Goal: Task Accomplishment & Management: Use online tool/utility

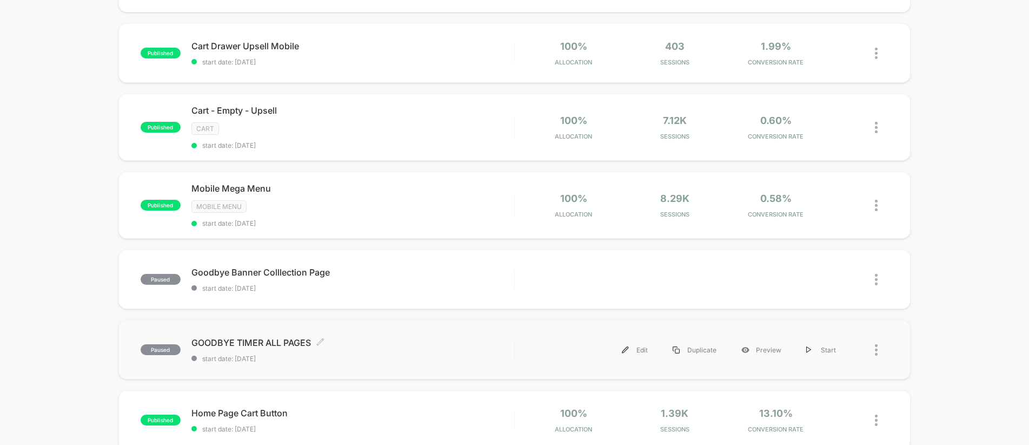
scroll to position [289, 0]
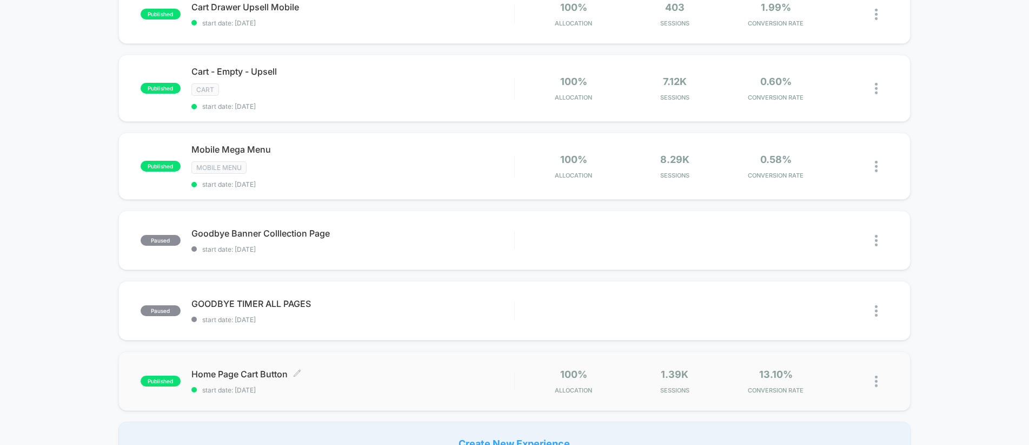
click at [357, 374] on span "Home Page Cart Button Click to edit experience details" at bounding box center [352, 373] width 323 height 11
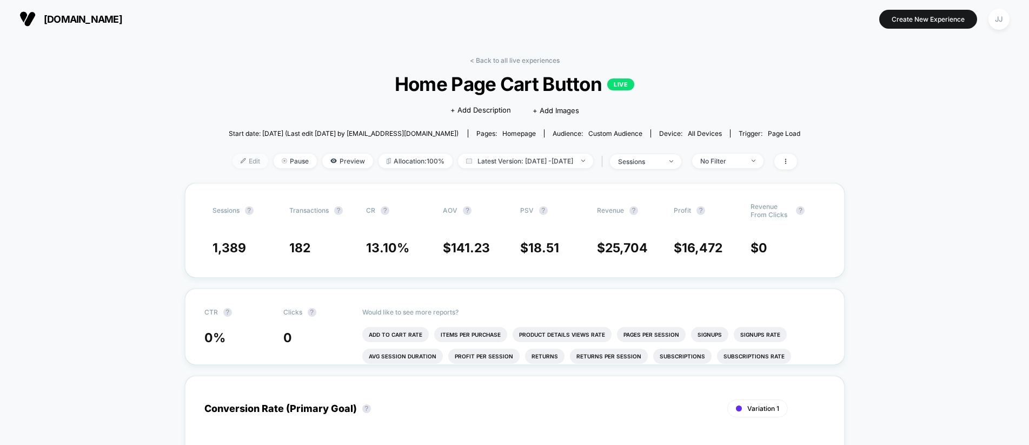
click at [235, 162] on span "Edit" at bounding box center [251, 161] width 36 height 15
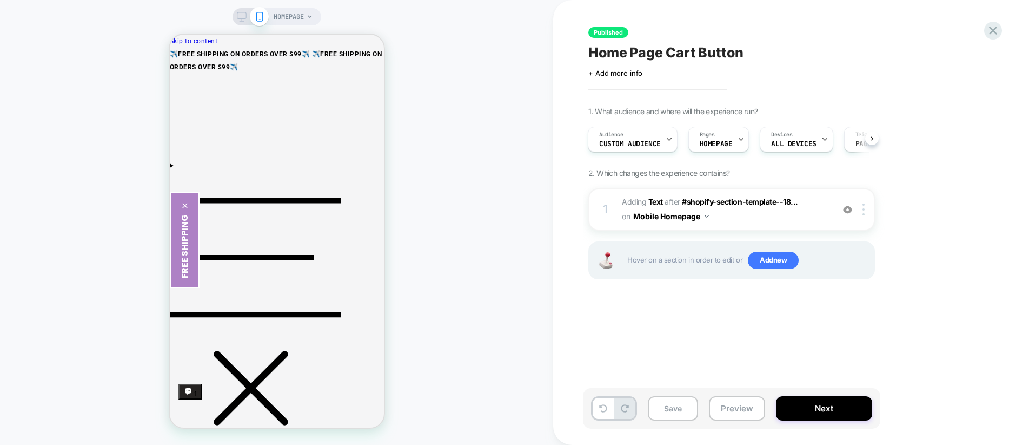
scroll to position [222, 0]
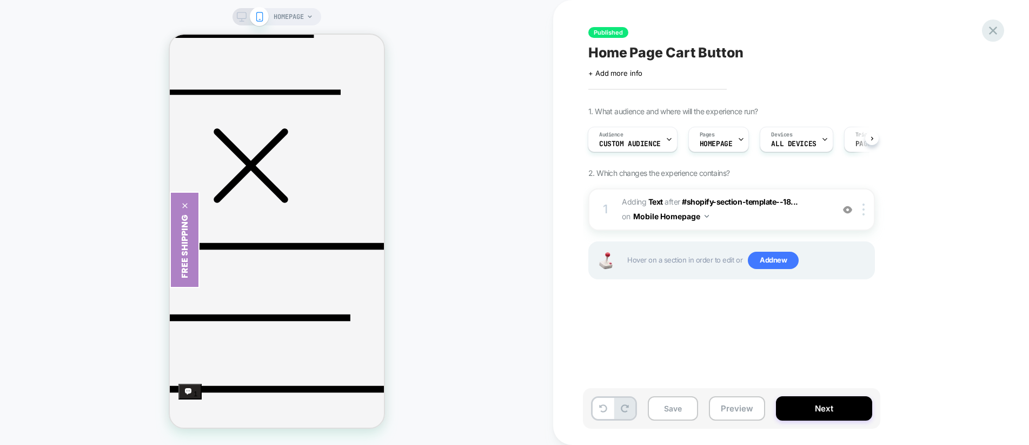
click at [990, 33] on icon at bounding box center [993, 30] width 8 height 8
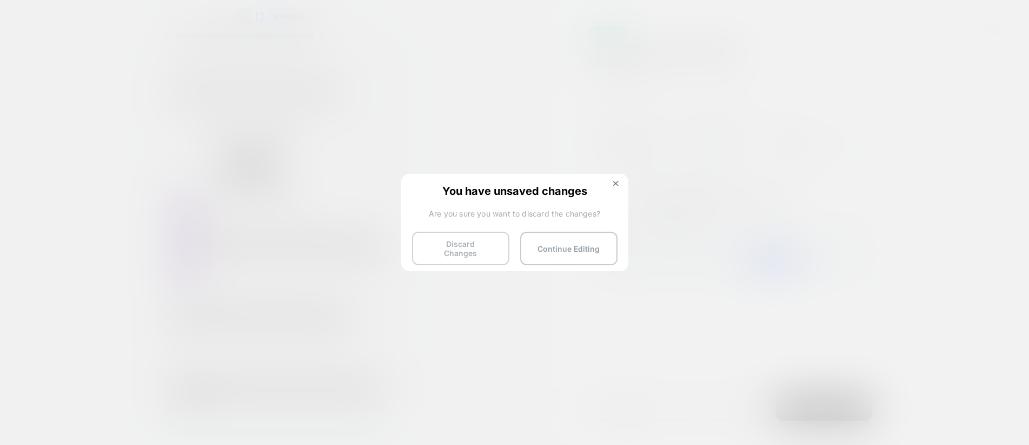
click at [502, 252] on button "Discard Changes" at bounding box center [460, 248] width 97 height 34
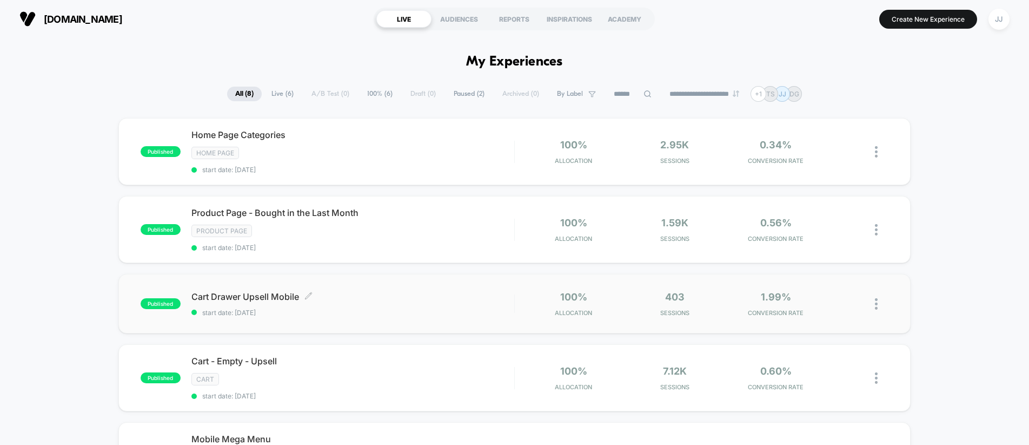
click at [271, 294] on span "Cart Drawer Upsell Mobile Click to edit experience details" at bounding box center [352, 296] width 323 height 11
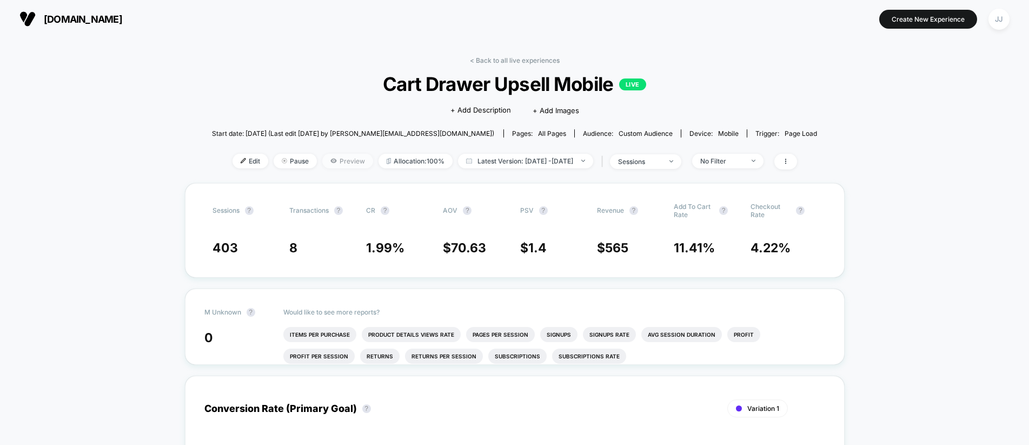
click at [333, 160] on span "Preview" at bounding box center [347, 161] width 51 height 15
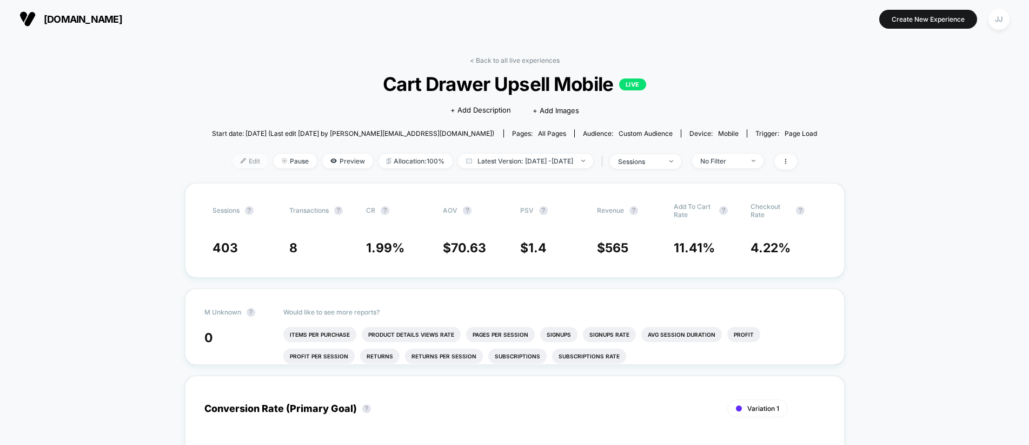
click at [233, 161] on span "Edit" at bounding box center [251, 161] width 36 height 15
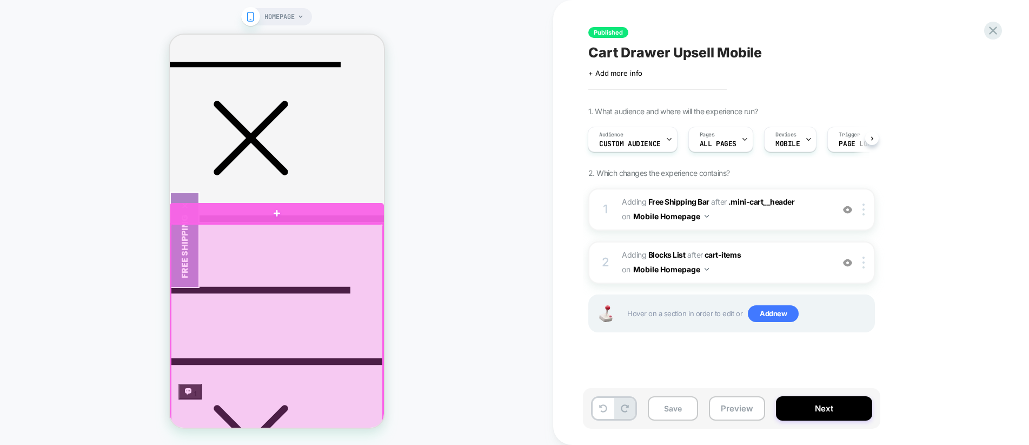
scroll to position [381, 0]
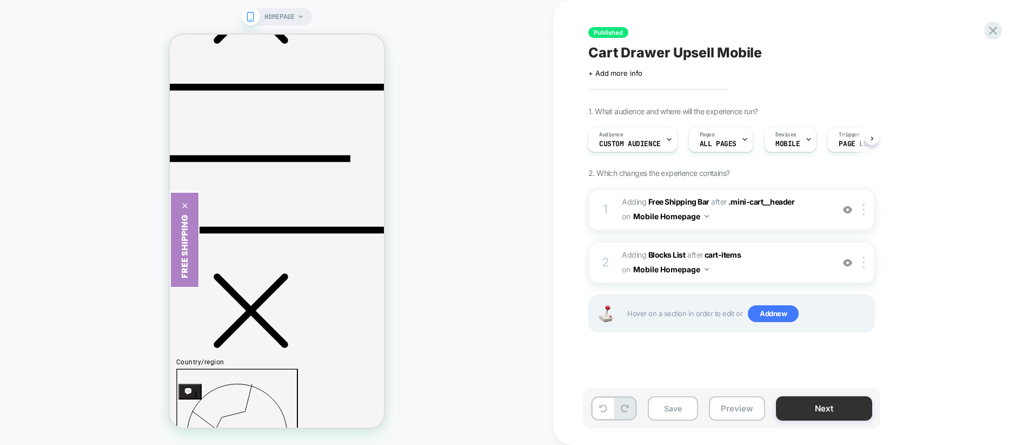
click at [828, 412] on button "Next" at bounding box center [824, 408] width 96 height 24
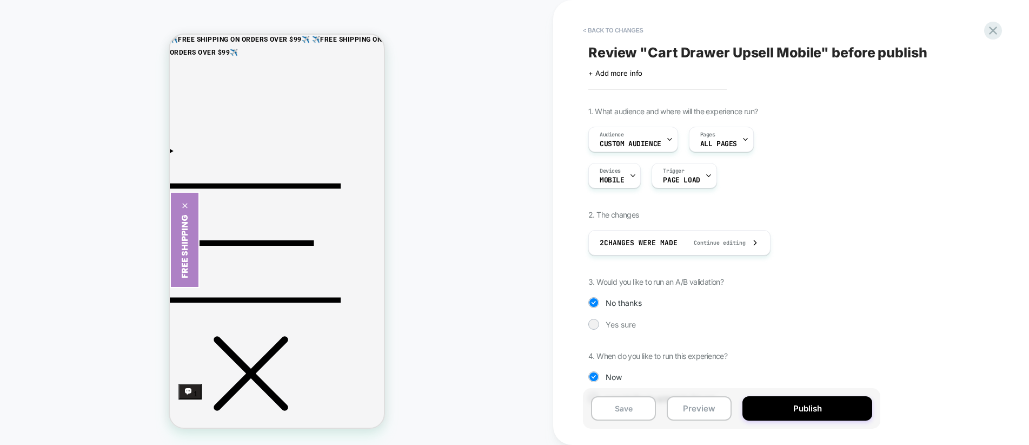
scroll to position [29, 0]
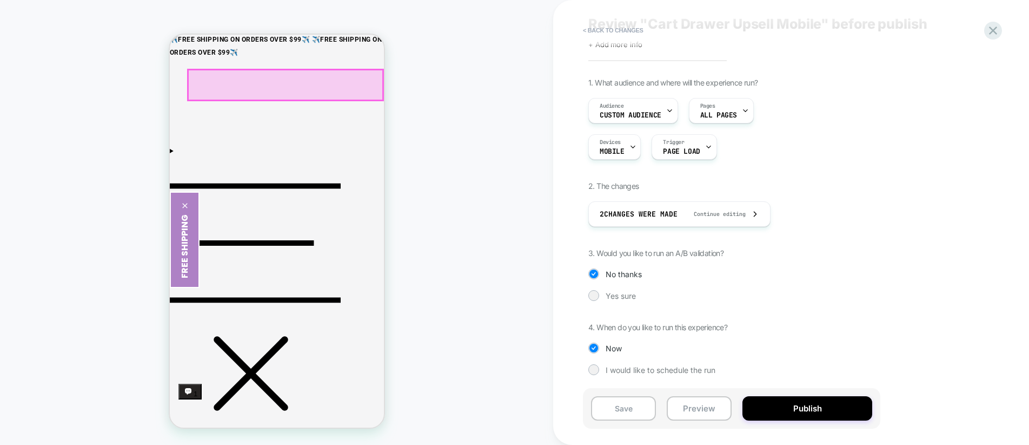
click at [274, 86] on div at bounding box center [285, 85] width 195 height 30
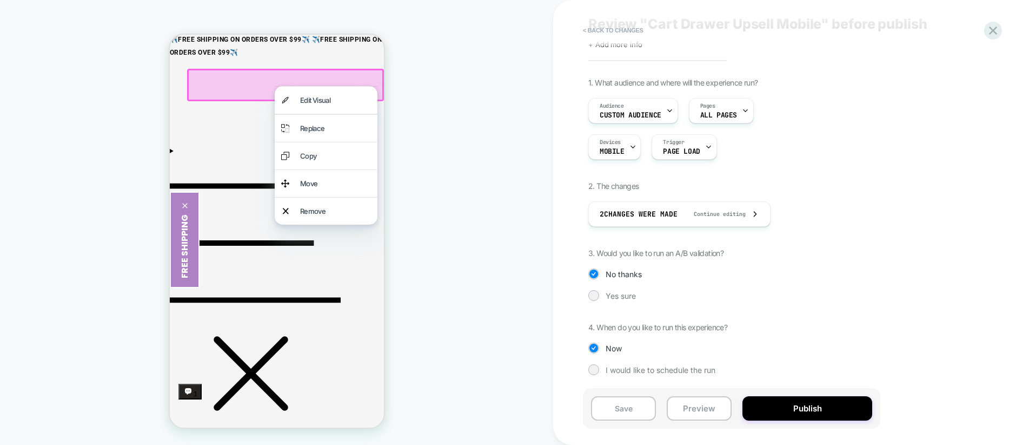
click at [470, 100] on div "HOMEPAGE" at bounding box center [276, 222] width 553 height 423
click at [314, 98] on div "Edit Visual" at bounding box center [335, 100] width 71 height 14
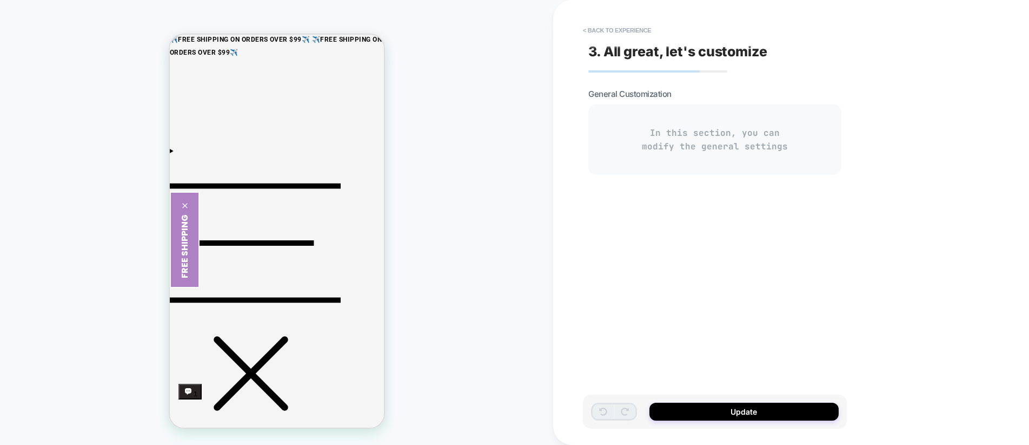
type textarea "*"
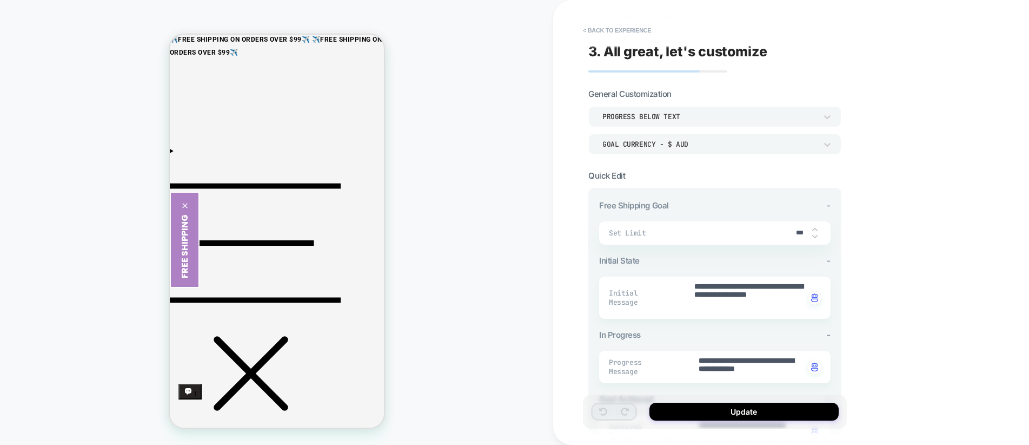
click at [597, 28] on button "< Back to experience" at bounding box center [617, 30] width 79 height 17
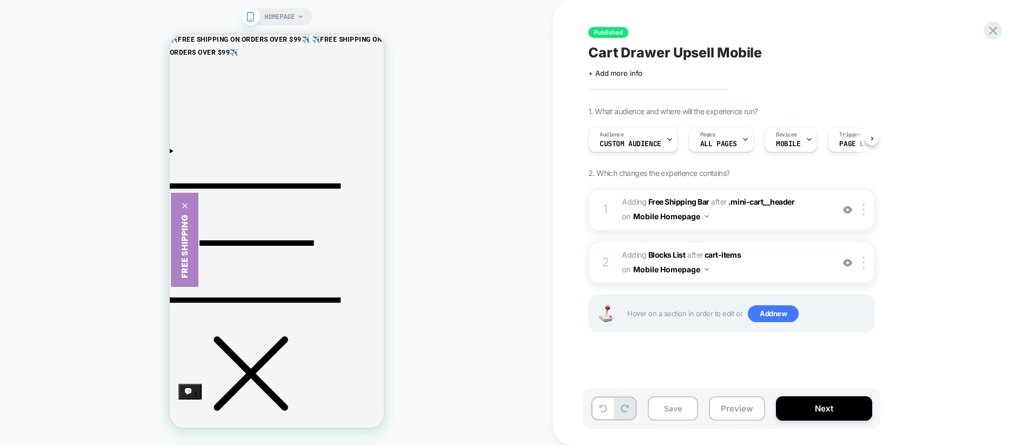
scroll to position [0, 1]
click at [997, 28] on icon at bounding box center [993, 30] width 15 height 15
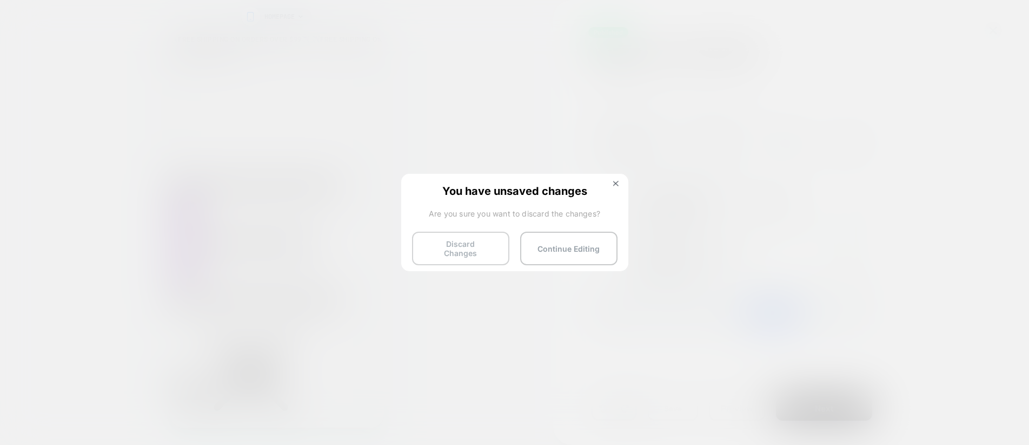
click at [425, 256] on button "Discard Changes" at bounding box center [460, 248] width 97 height 34
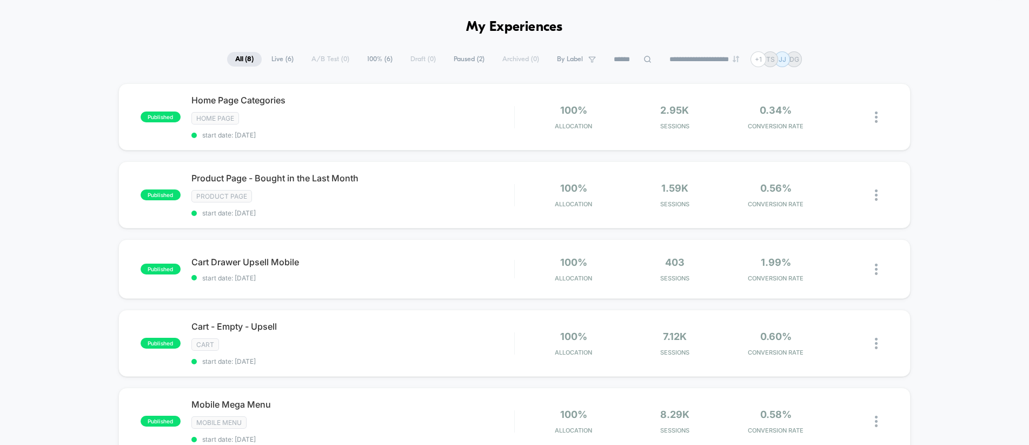
scroll to position [57, 0]
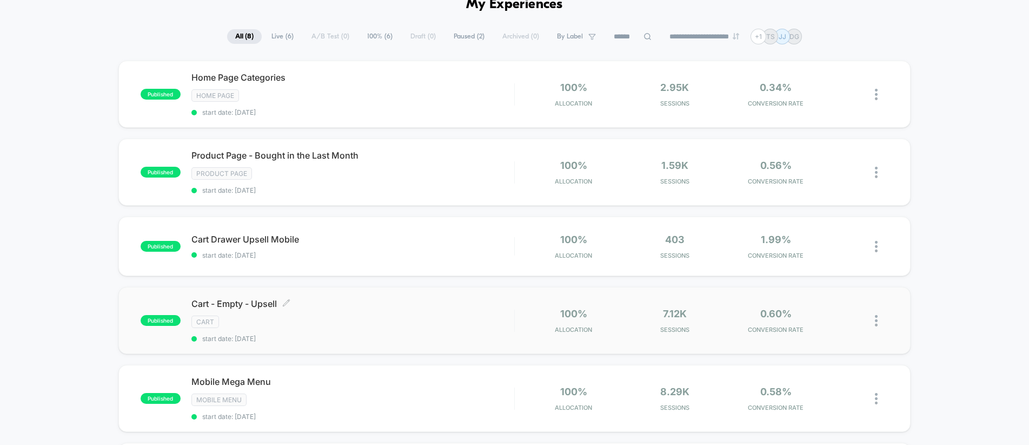
click at [378, 315] on div "CART" at bounding box center [352, 321] width 323 height 12
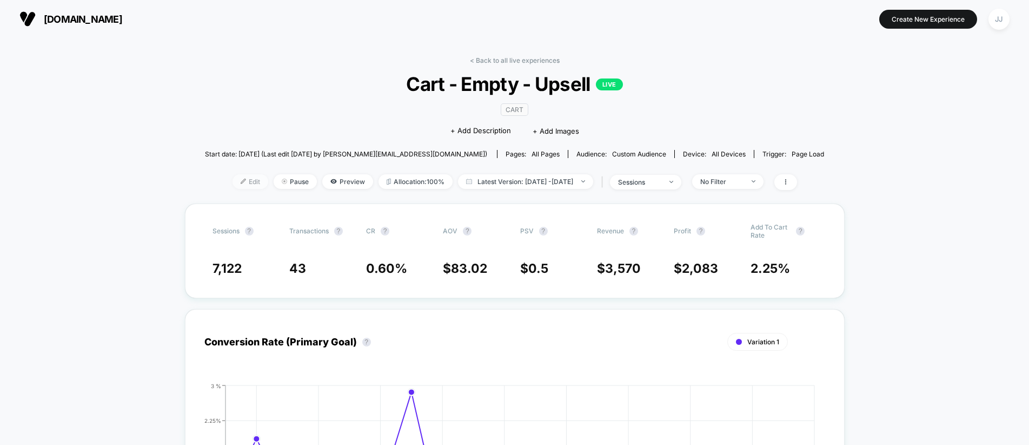
click at [237, 184] on span "Edit" at bounding box center [251, 181] width 36 height 15
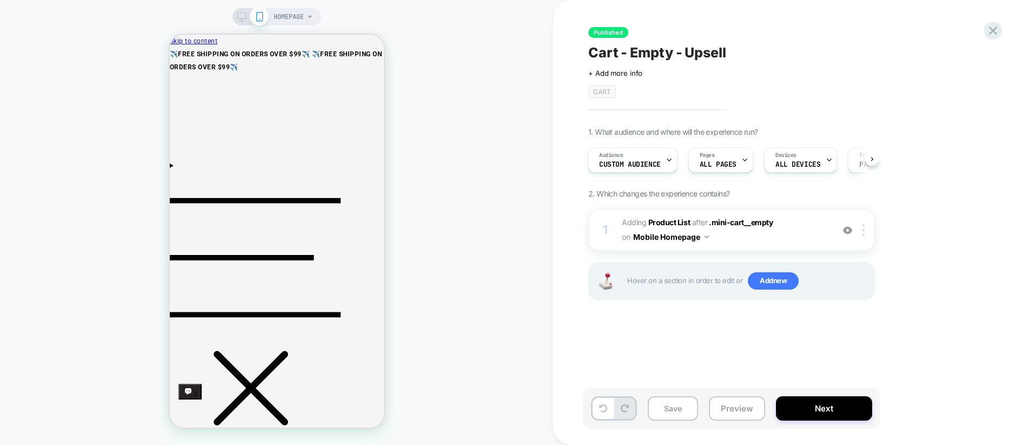
scroll to position [0, 1]
click at [992, 32] on icon at bounding box center [993, 30] width 15 height 15
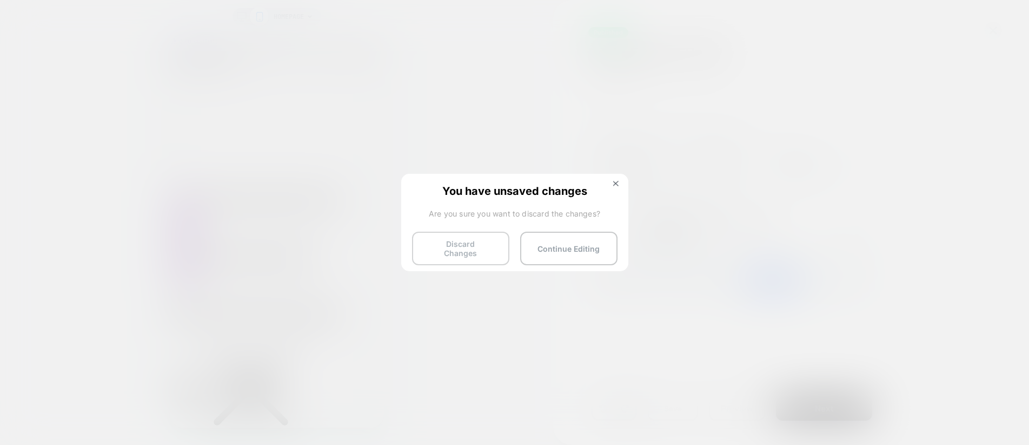
click at [461, 246] on button "Discard Changes" at bounding box center [460, 248] width 97 height 34
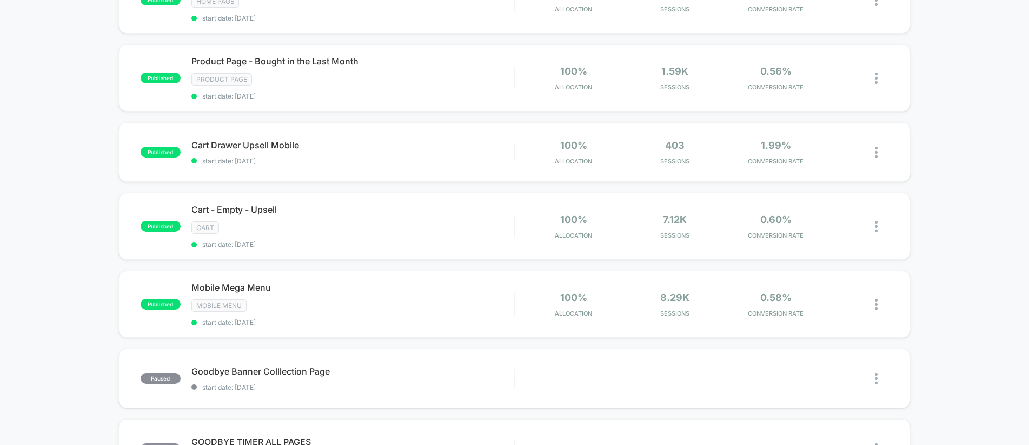
scroll to position [144, 0]
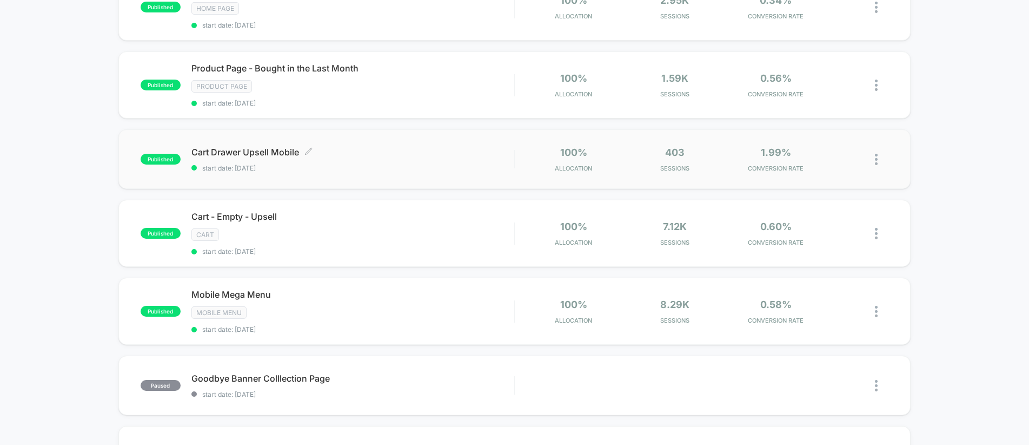
click at [224, 148] on span "Cart Drawer Upsell Mobile Click to edit experience details" at bounding box center [352, 152] width 323 height 11
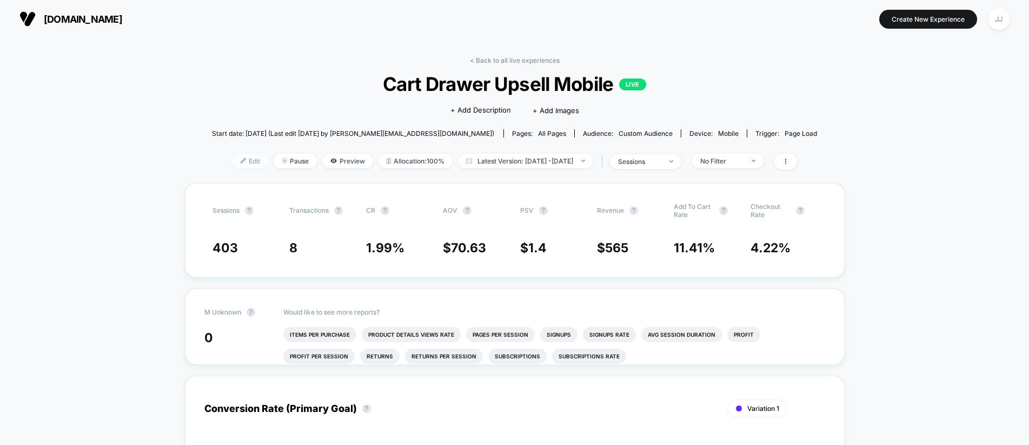
click at [233, 164] on span "Edit" at bounding box center [251, 161] width 36 height 15
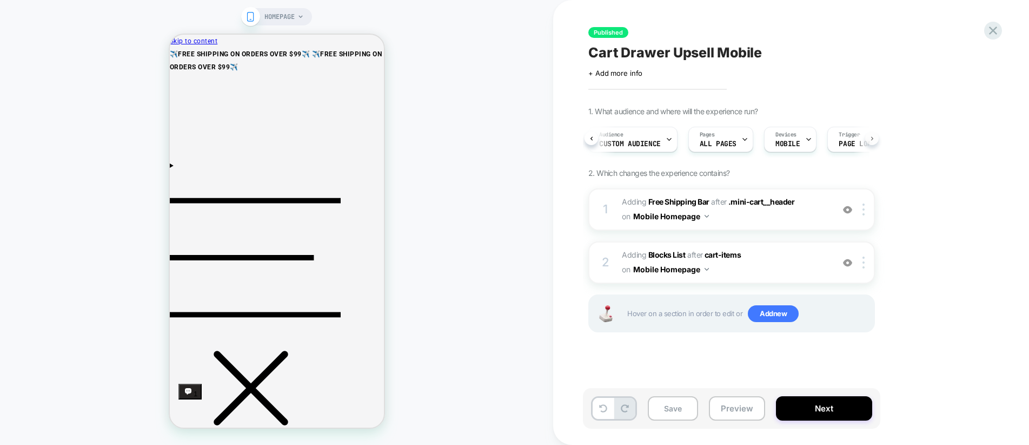
scroll to position [0, 47]
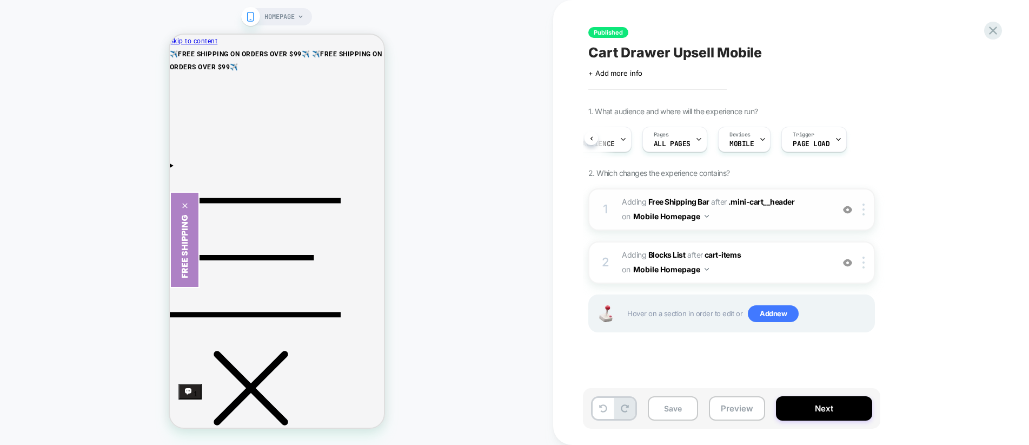
click at [848, 210] on img at bounding box center [847, 209] width 9 height 9
click at [661, 209] on button "Mobile Homepage" at bounding box center [671, 216] width 76 height 16
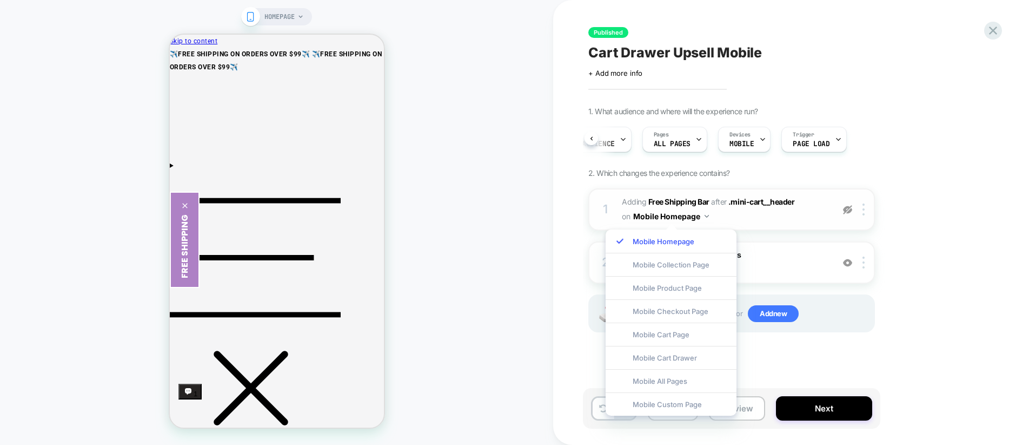
click at [661, 209] on button "Mobile Homepage" at bounding box center [671, 216] width 76 height 16
click at [924, 242] on div "1. What audience and where will the experience run? Audience Custom Audience Pa…" at bounding box center [785, 233] width 395 height 253
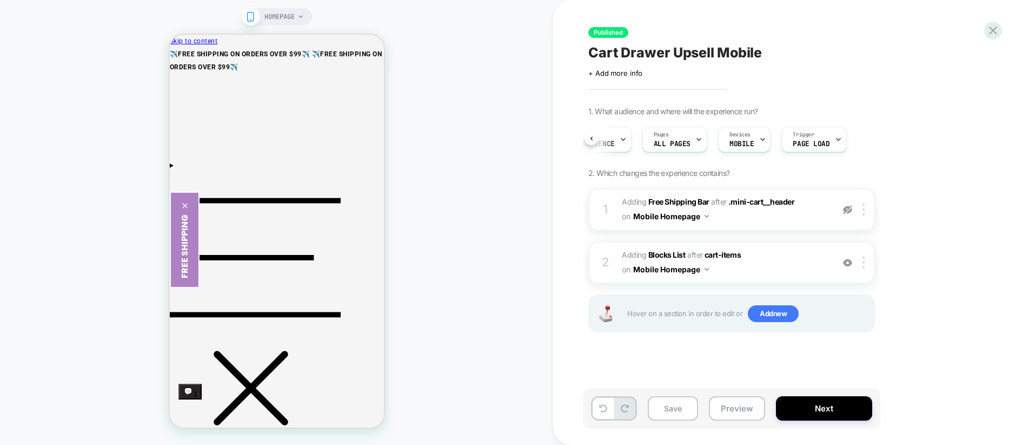
click at [846, 206] on img at bounding box center [847, 209] width 9 height 9
click at [824, 406] on button "Next" at bounding box center [824, 408] width 96 height 24
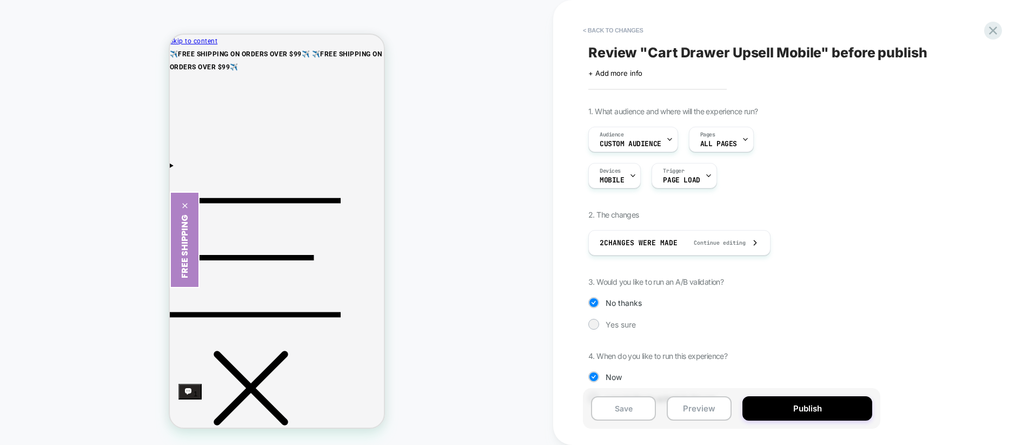
scroll to position [29, 0]
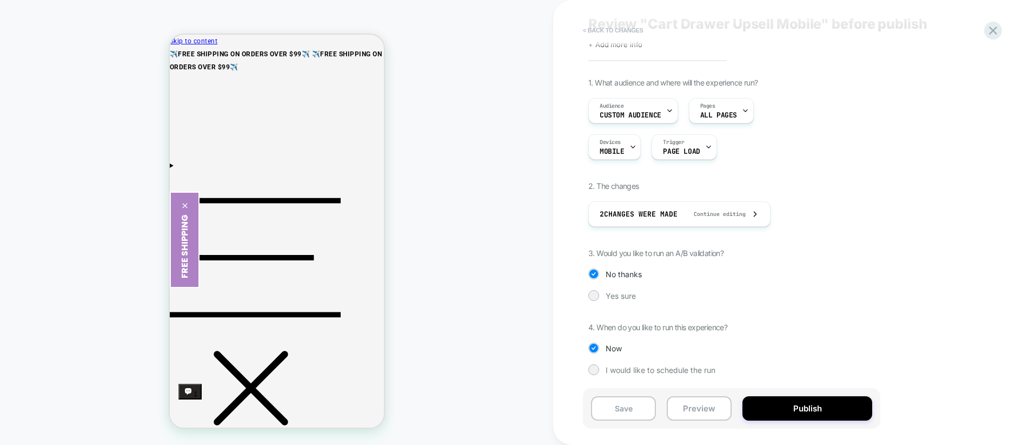
click at [588, 30] on button "< Back to changes" at bounding box center [613, 30] width 71 height 17
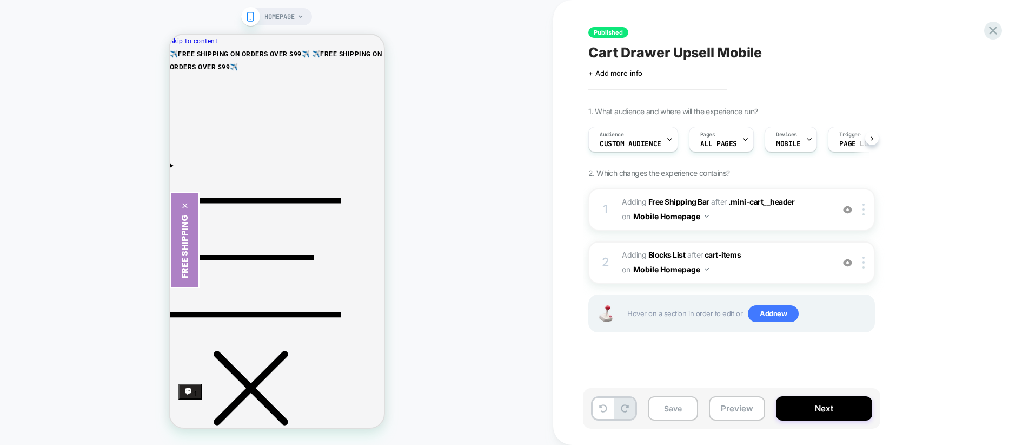
scroll to position [0, 1]
click at [992, 32] on icon at bounding box center [993, 30] width 15 height 15
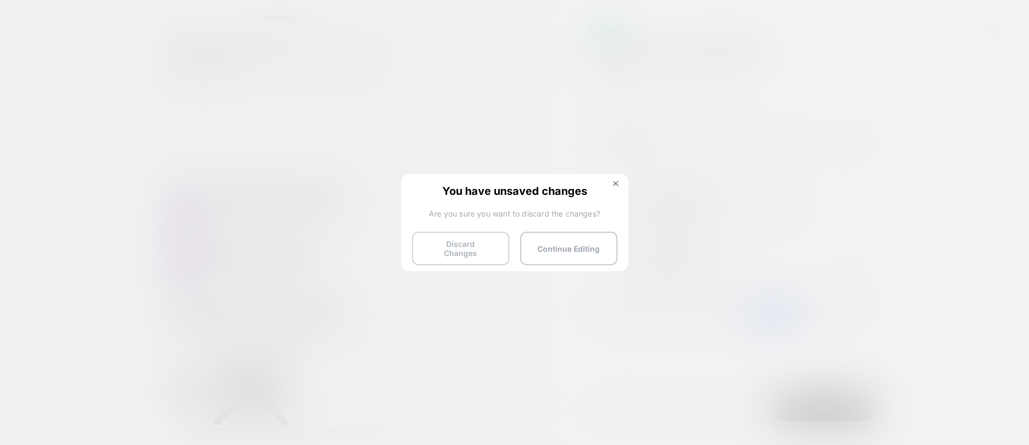
click at [468, 247] on button "Discard Changes" at bounding box center [460, 248] width 97 height 34
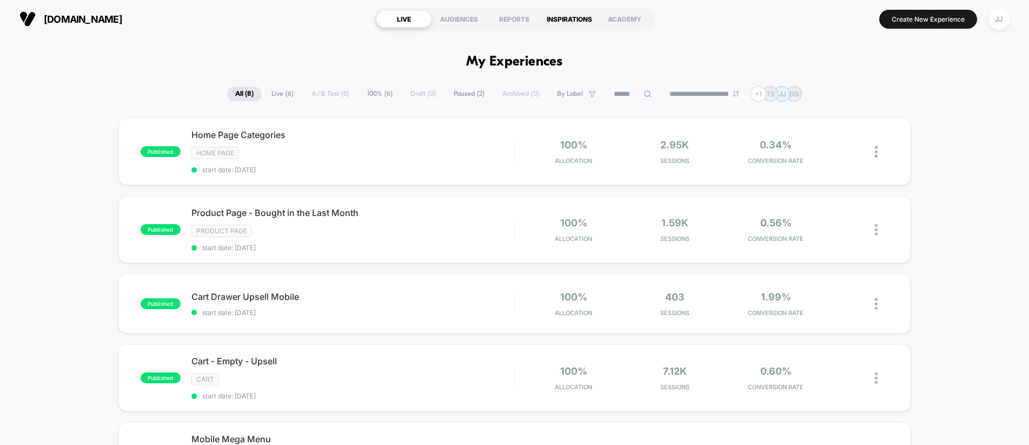
click at [576, 18] on div "INSPIRATIONS" at bounding box center [569, 18] width 55 height 17
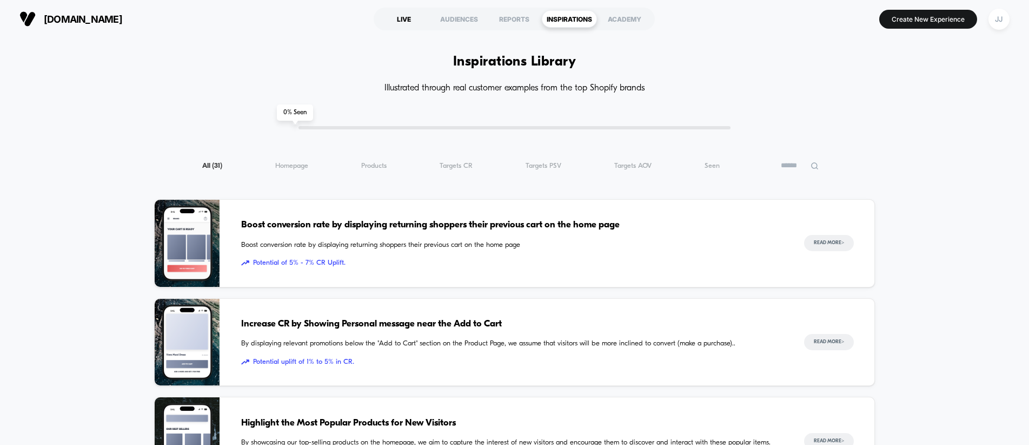
click at [409, 19] on div "LIVE" at bounding box center [403, 18] width 55 height 17
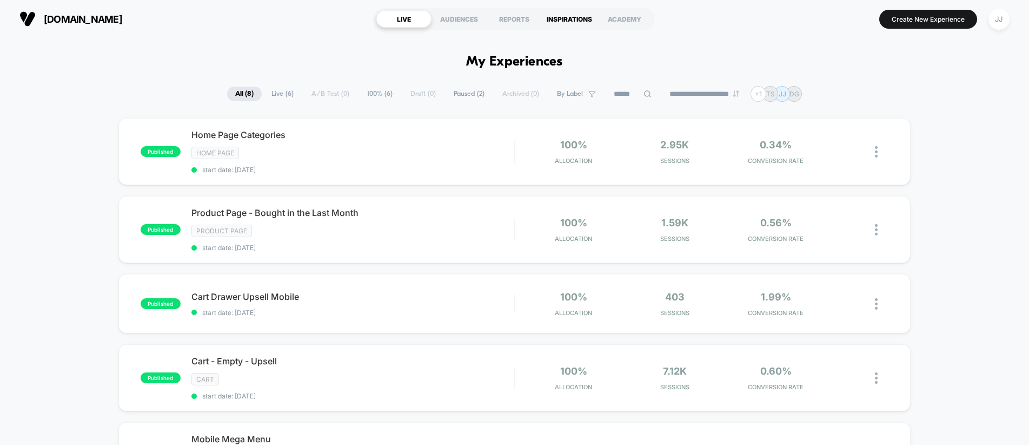
click at [567, 17] on div "INSPIRATIONS" at bounding box center [569, 18] width 55 height 17
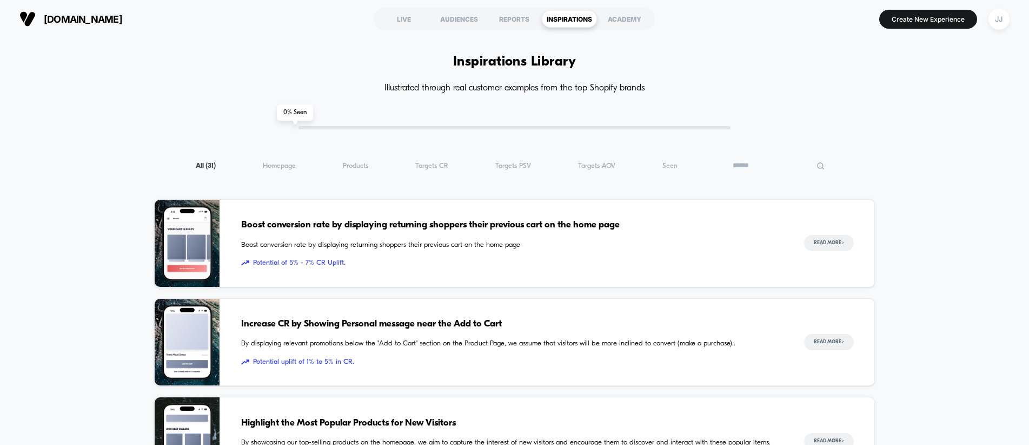
click at [815, 170] on input at bounding box center [779, 165] width 108 height 13
type input "********"
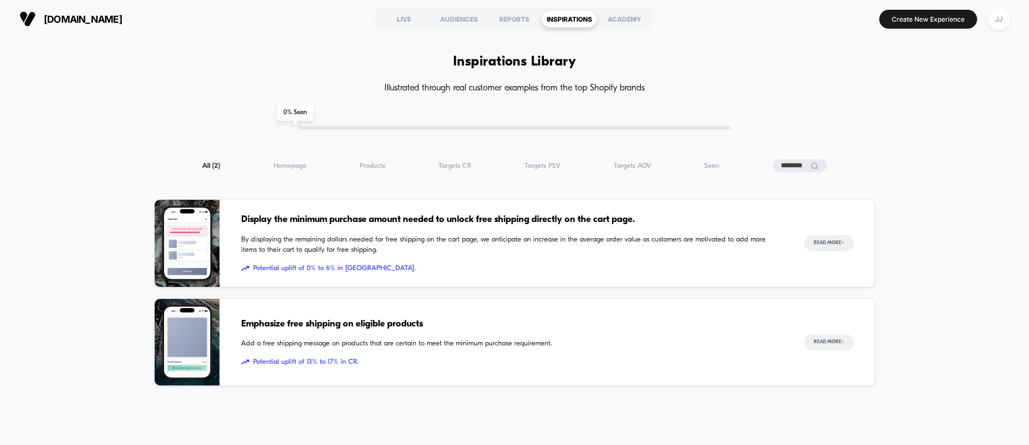
click at [554, 224] on span "Display the minimum purchase amount needed to unlock free shipping directly on …" at bounding box center [511, 220] width 541 height 14
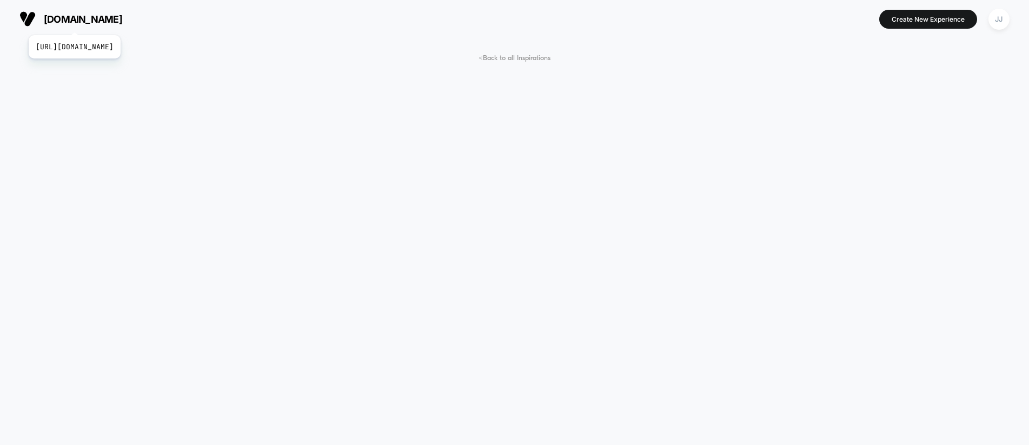
click at [97, 22] on span "[DOMAIN_NAME]" at bounding box center [83, 19] width 78 height 11
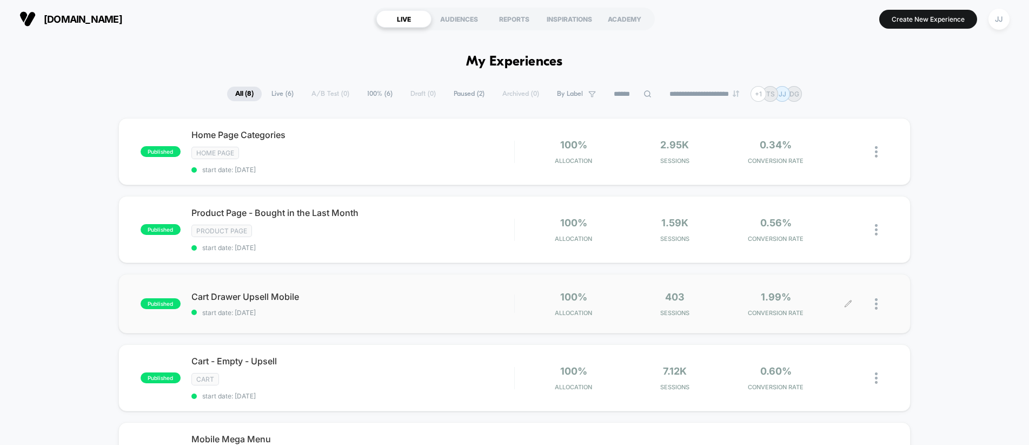
click at [851, 302] on icon at bounding box center [848, 304] width 8 height 8
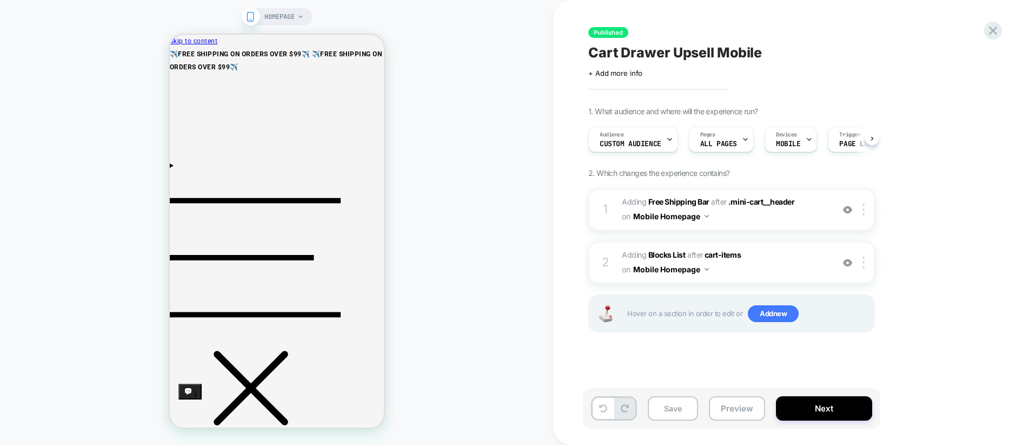
scroll to position [0, 1]
click at [863, 209] on img at bounding box center [864, 209] width 2 height 12
click at [764, 216] on span "#_loomi_addon_1754358448112 Adding Free Shipping Bar AFTER .mini-cart__header .…" at bounding box center [725, 209] width 206 height 29
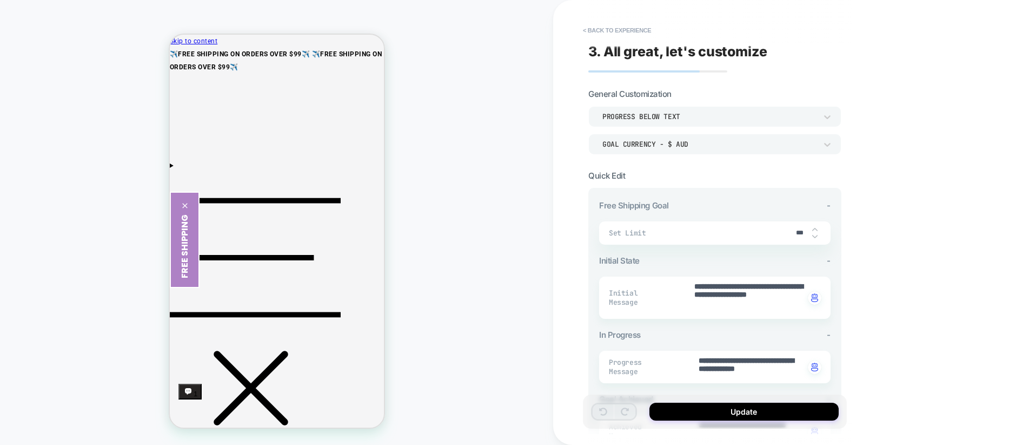
click at [794, 231] on input "***" at bounding box center [800, 233] width 24 height 8
drag, startPoint x: 793, startPoint y: 231, endPoint x: 811, endPoint y: 231, distance: 17.3
click at [811, 231] on input "***" at bounding box center [800, 233] width 24 height 8
type textarea "*"
type input "*"
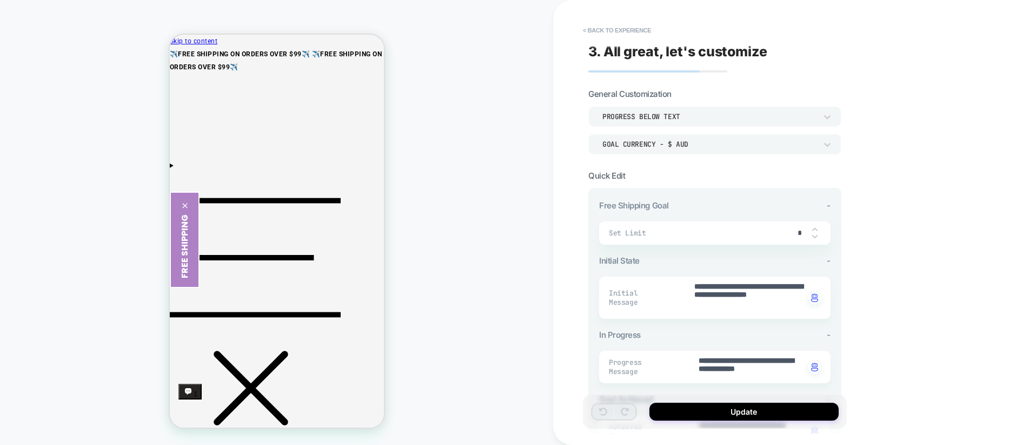
type textarea "*"
type input "**"
type textarea "*"
type input "**"
click at [828, 143] on icon at bounding box center [827, 145] width 6 height 4
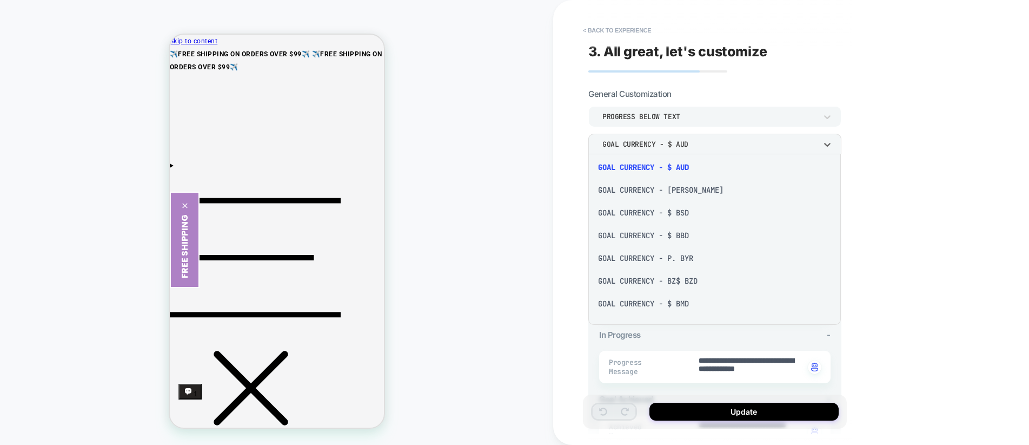
scroll to position [0, 0]
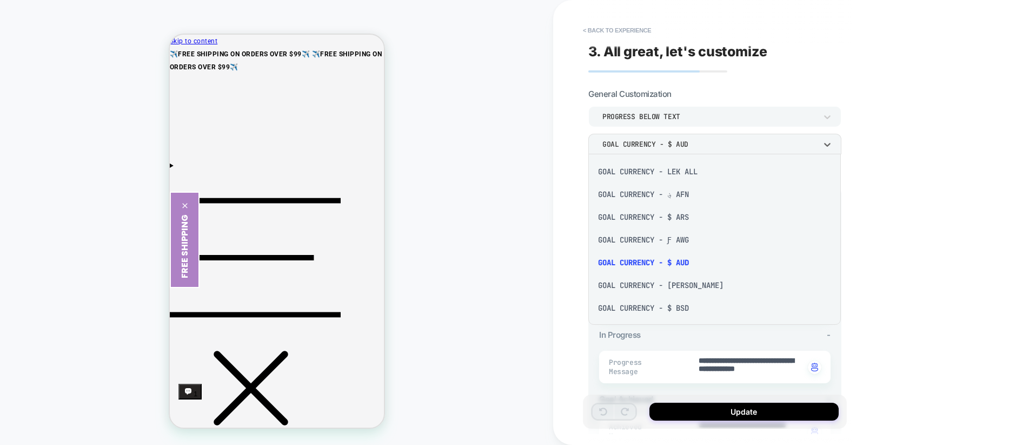
click at [627, 173] on div "Goal Currency - Lek ALL" at bounding box center [715, 171] width 244 height 23
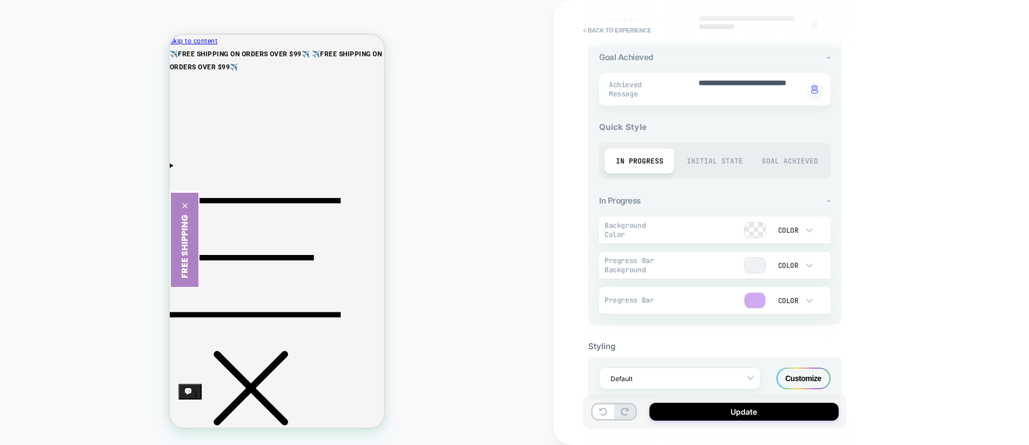
scroll to position [362, 0]
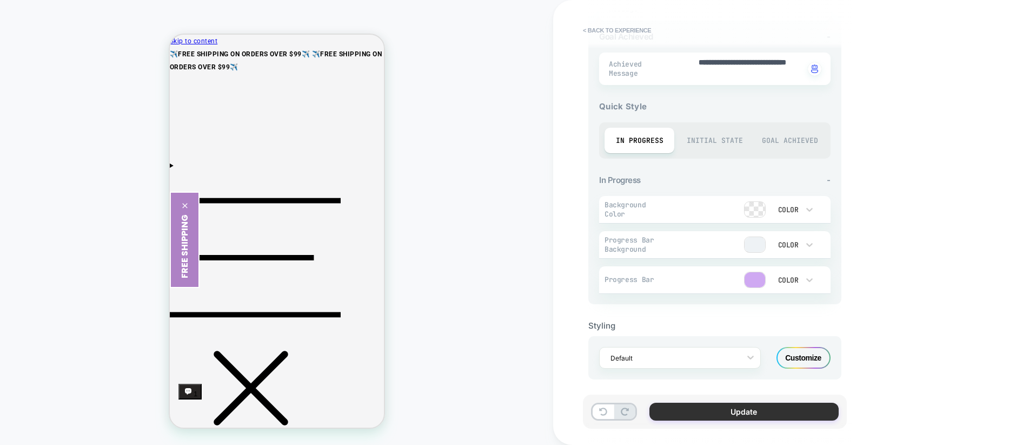
click at [744, 416] on button "Update" at bounding box center [743, 411] width 189 height 18
type textarea "*"
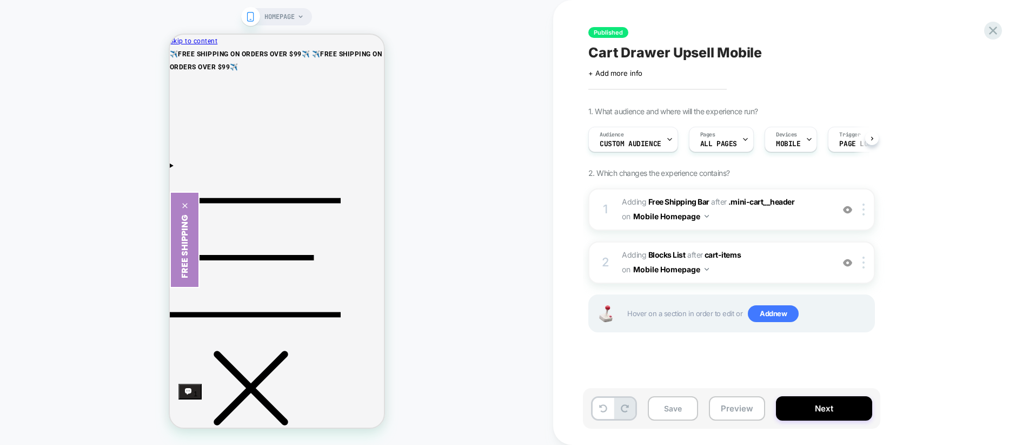
scroll to position [0, 1]
click at [821, 410] on button "Next" at bounding box center [824, 408] width 96 height 24
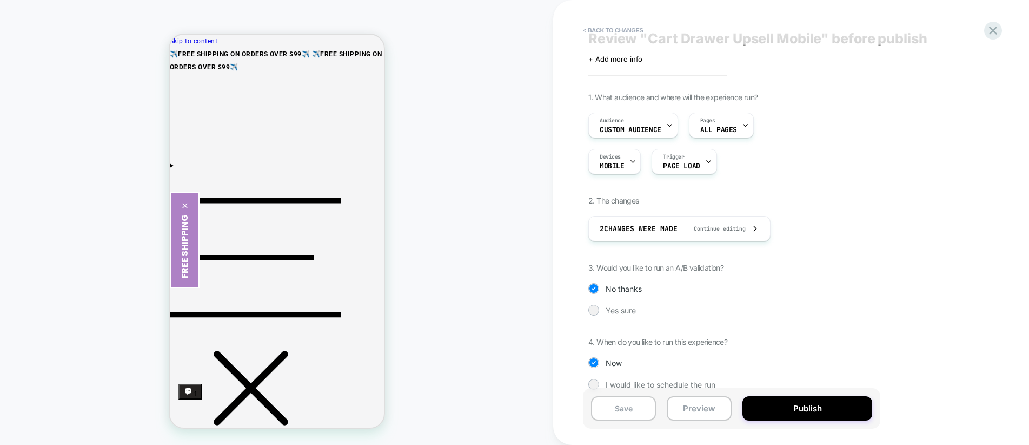
scroll to position [1, 0]
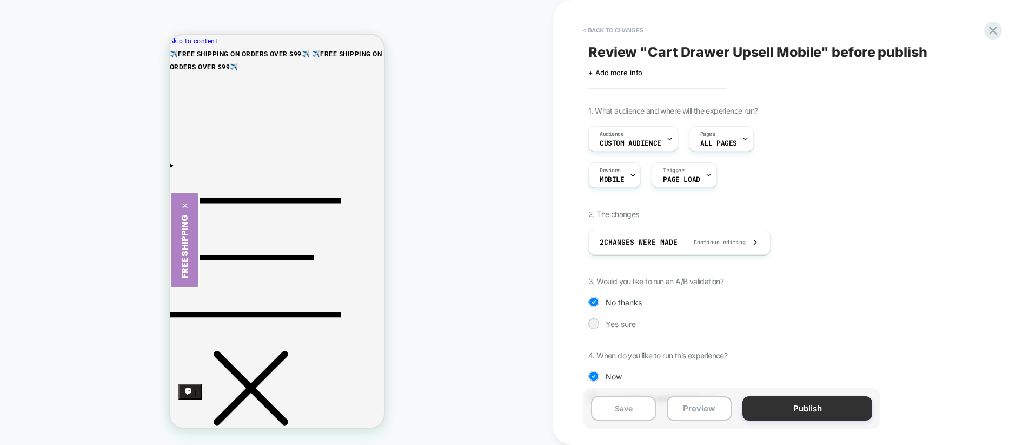
click at [808, 406] on button "Publish" at bounding box center [807, 408] width 130 height 24
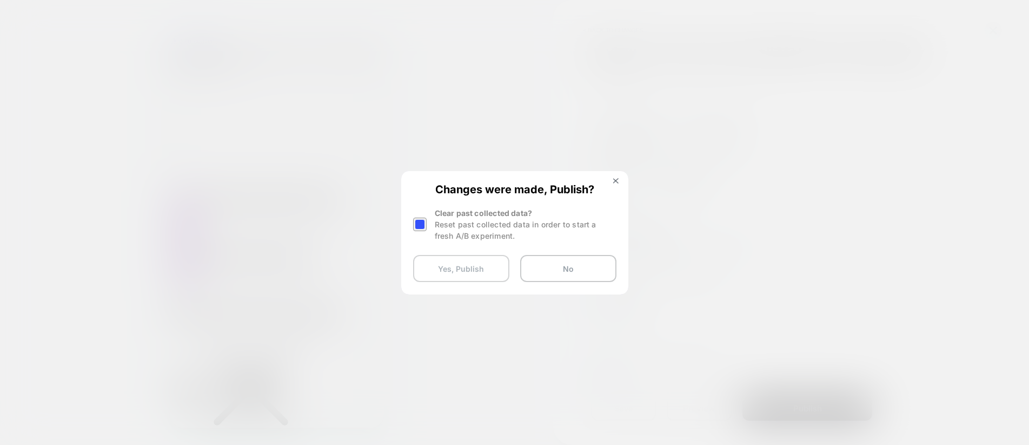
click at [468, 271] on button "Yes, Publish" at bounding box center [461, 268] width 96 height 27
